Goal: Task Accomplishment & Management: Manage account settings

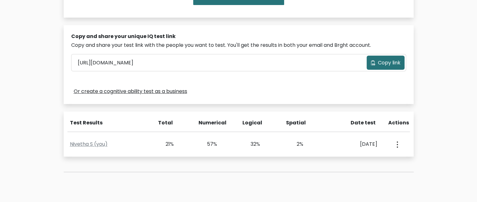
scroll to position [174, 0]
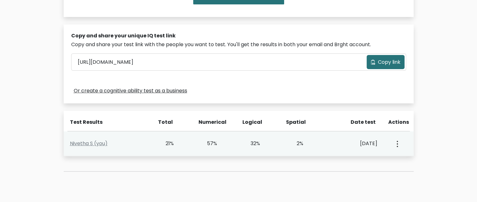
click at [397, 143] on circle "button" at bounding box center [397, 143] width 1 height 1
click at [413, 162] on link "View Profile" at bounding box center [420, 162] width 50 height 10
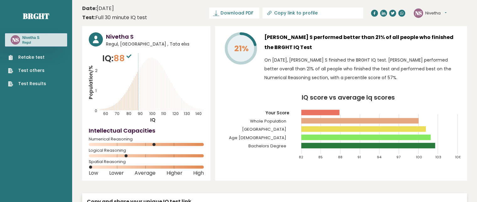
click at [130, 55] on icon at bounding box center [128, 56] width 5 height 4
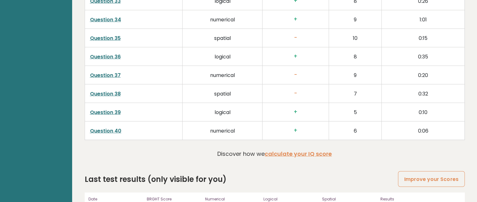
scroll to position [1630, 0]
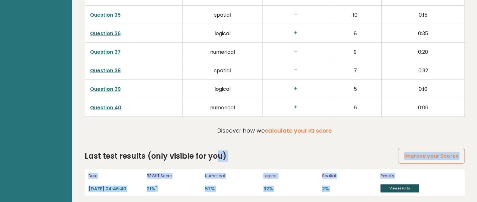
drag, startPoint x: 218, startPoint y: 142, endPoint x: 397, endPoint y: 189, distance: 184.1
click at [396, 184] on link "View results" at bounding box center [400, 188] width 39 height 8
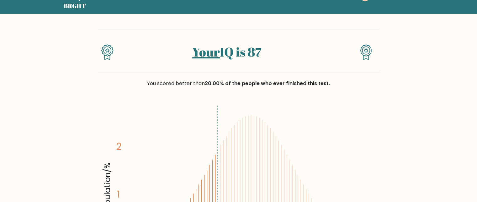
scroll to position [20, 0]
